Goal: Information Seeking & Learning: Understand process/instructions

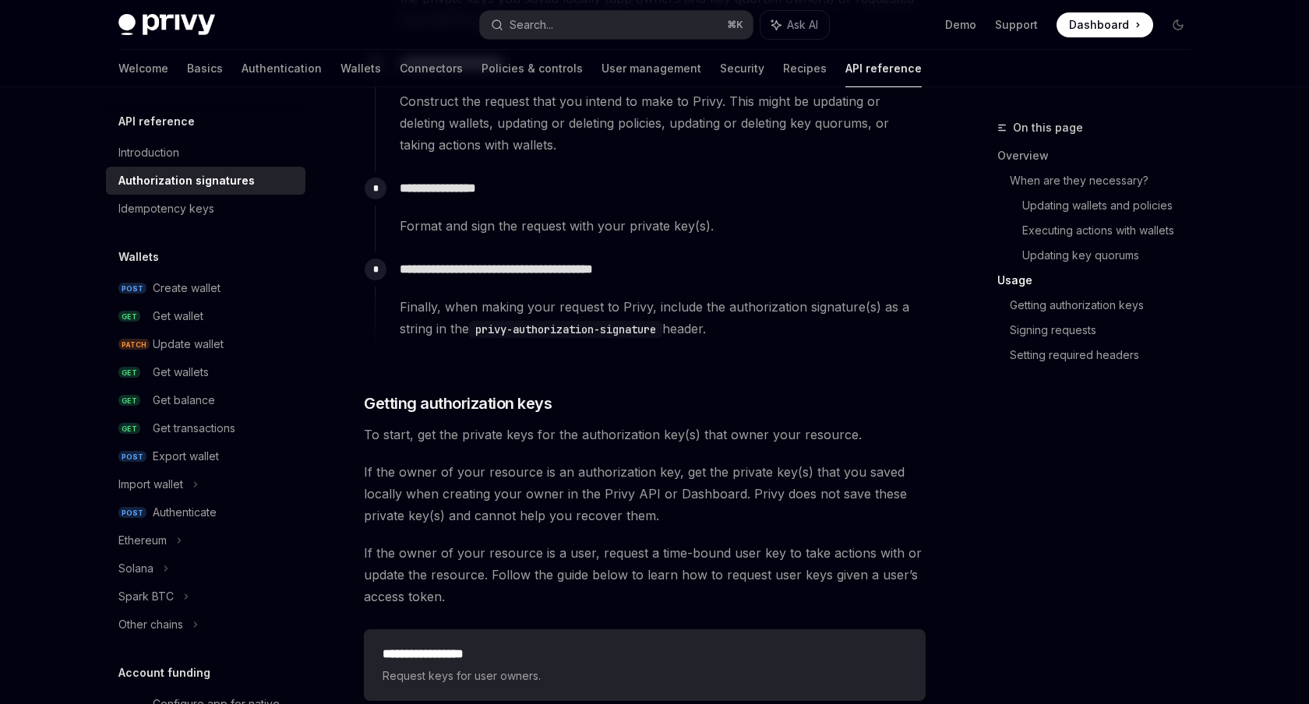
scroll to position [1855, 0]
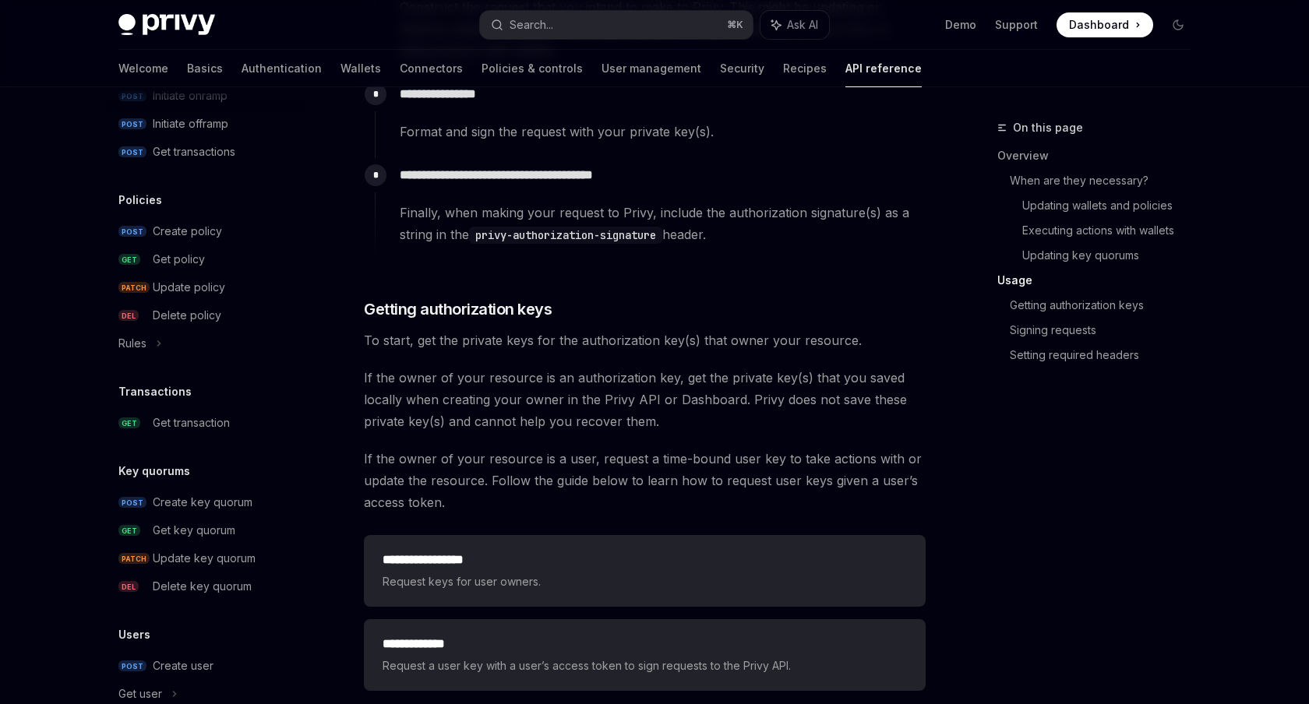
scroll to position [826, 0]
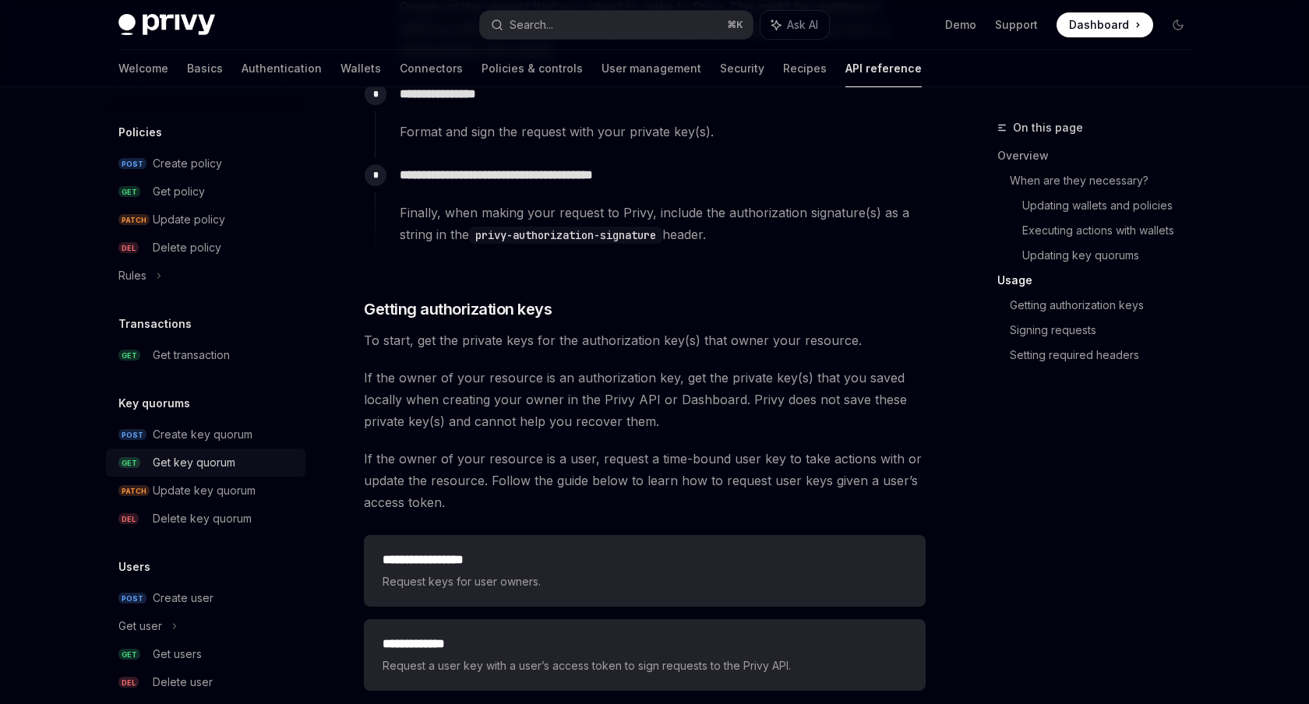
click at [221, 461] on div "Get key quorum" at bounding box center [194, 462] width 83 height 19
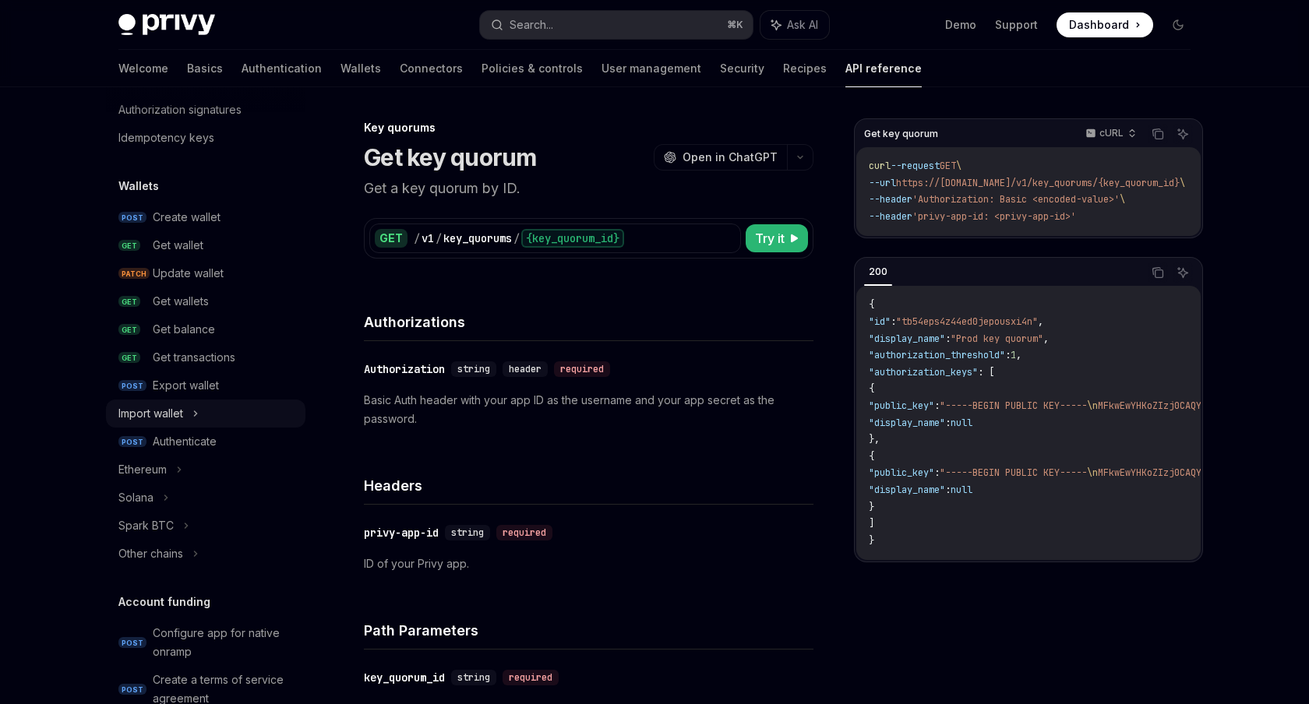
scroll to position [22, 0]
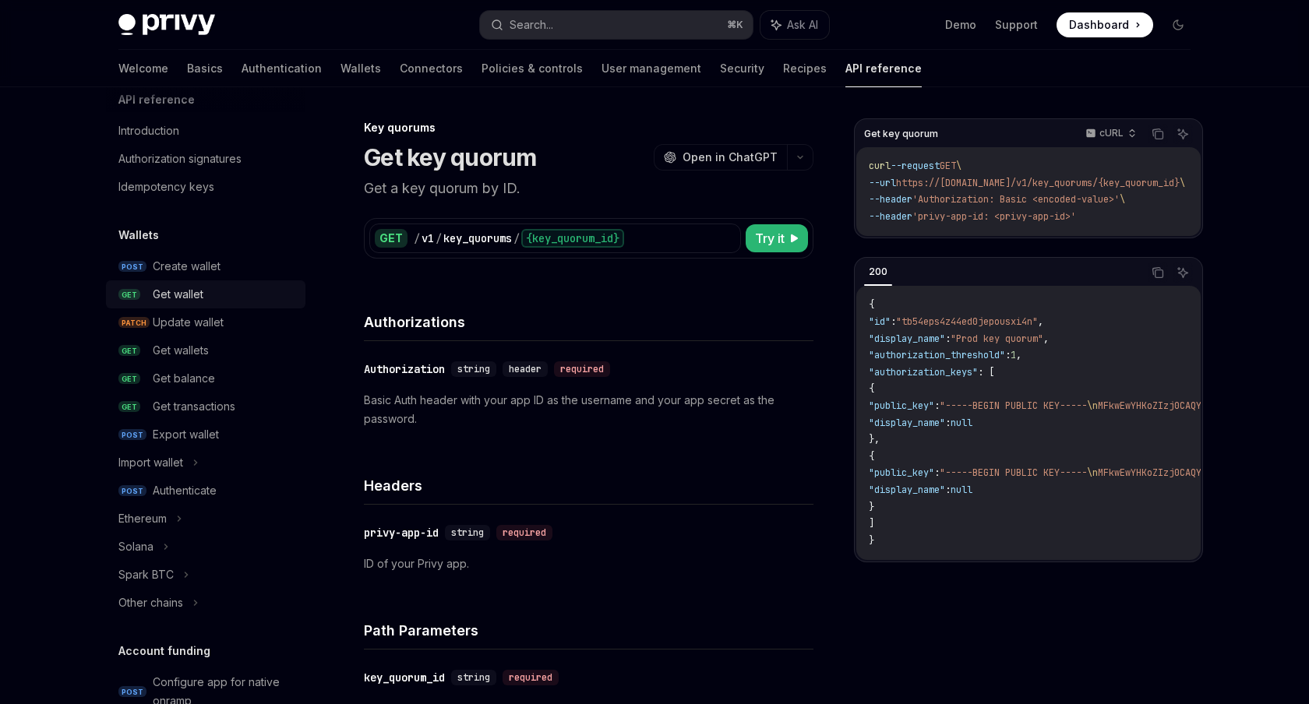
click at [185, 294] on div "Get wallet" at bounding box center [178, 294] width 51 height 19
type textarea "*"
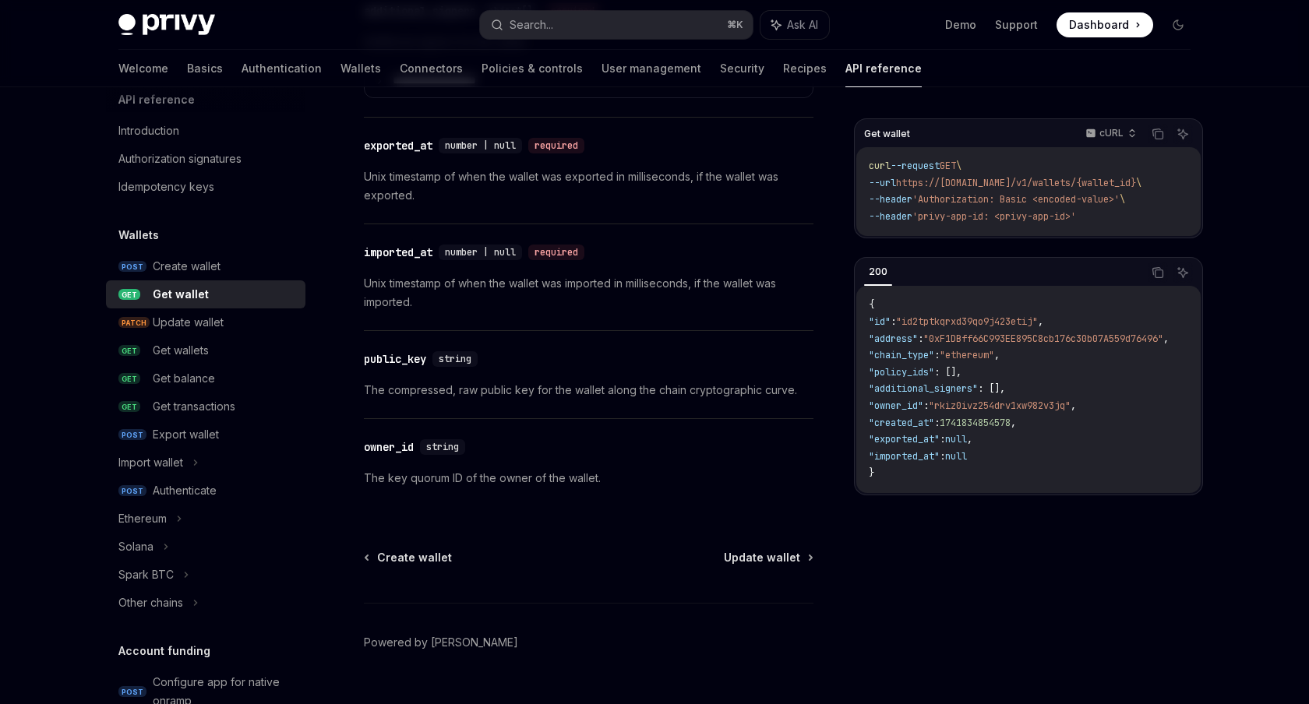
scroll to position [1397, 0]
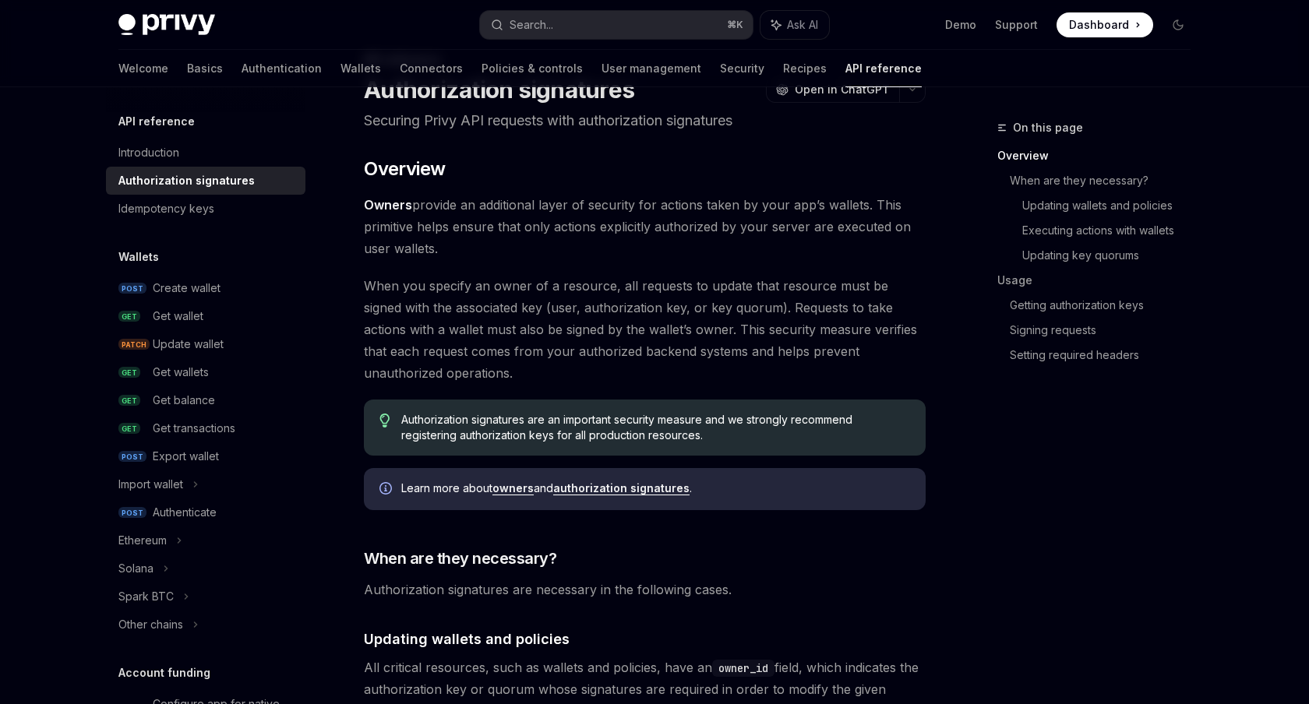
scroll to position [76, 0]
